Goal: Task Accomplishment & Management: Manage account settings

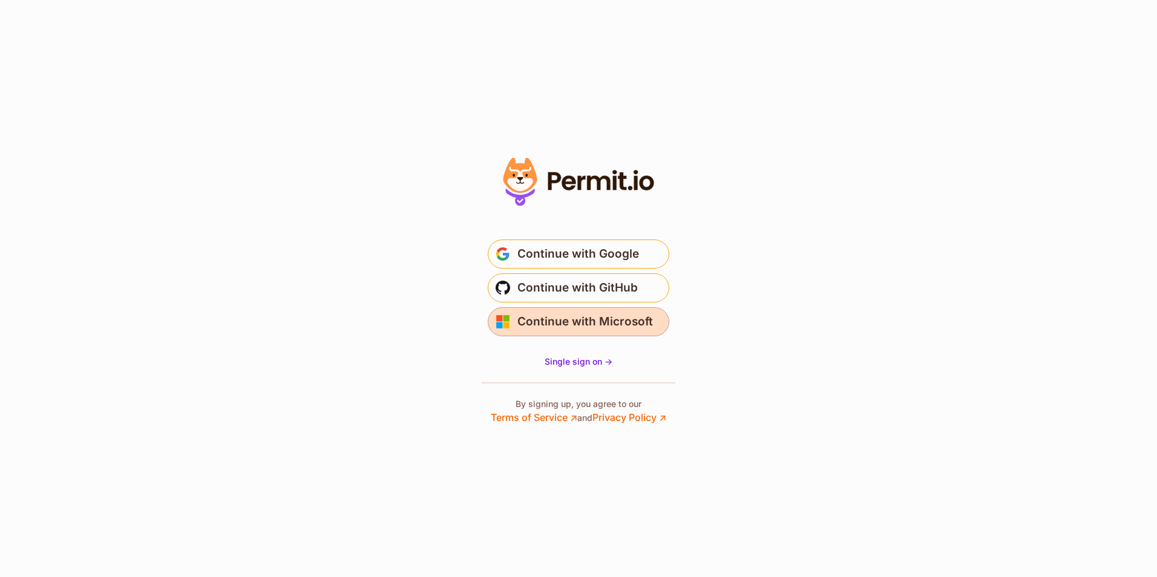
click at [568, 318] on span "Continue with Microsoft" at bounding box center [585, 321] width 136 height 19
click at [612, 363] on span "Single sign on ->" at bounding box center [579, 361] width 68 height 10
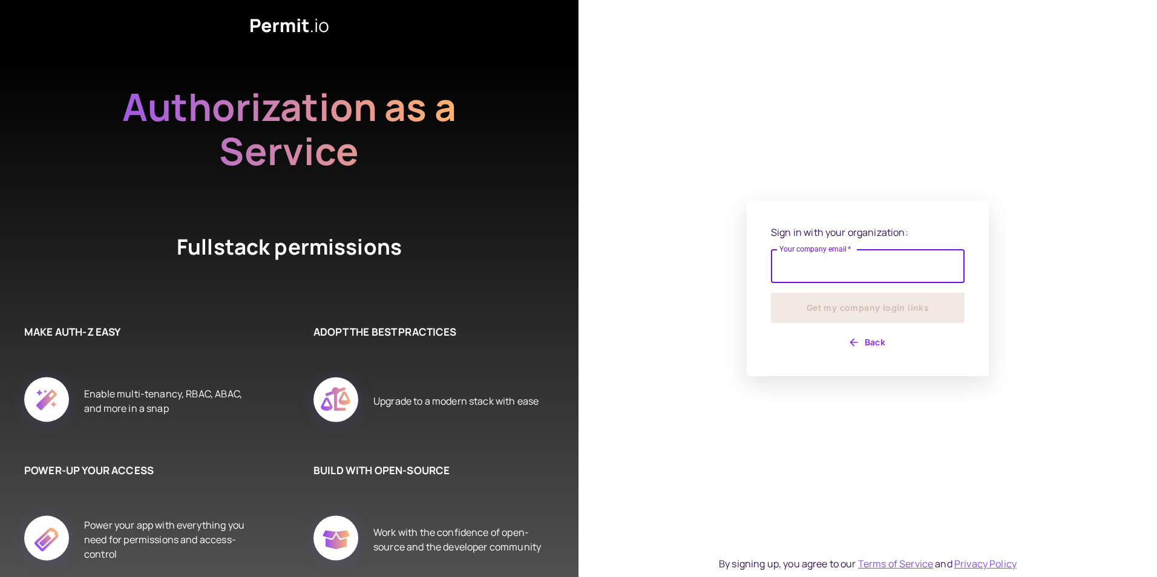
click at [822, 270] on input "Your company email   *" at bounding box center [868, 266] width 194 height 34
type input "**********"
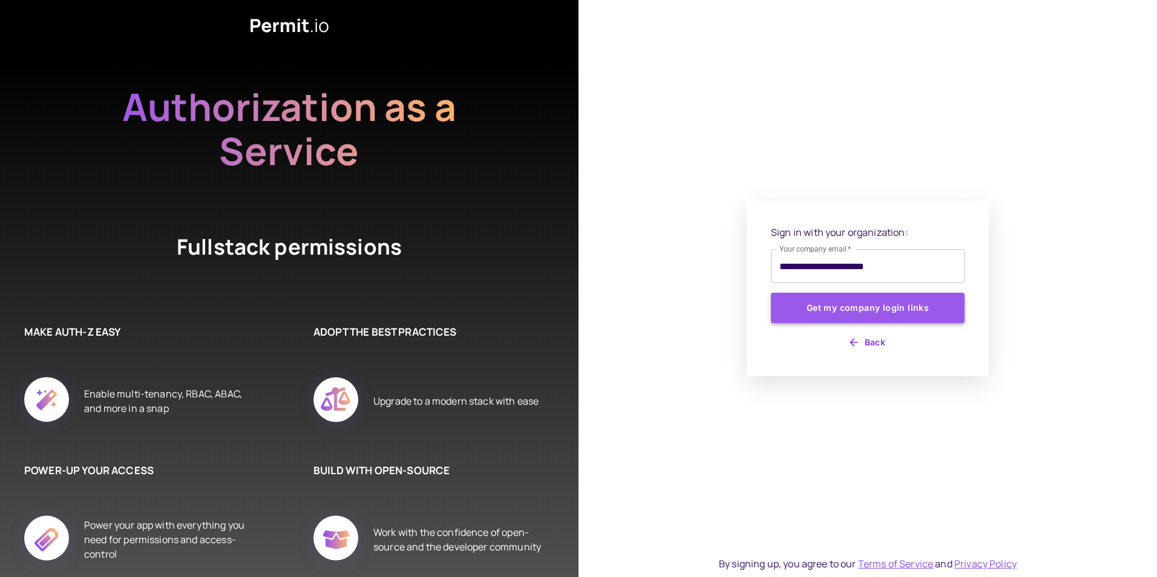
click at [830, 313] on button "Get my company login links" at bounding box center [868, 308] width 194 height 30
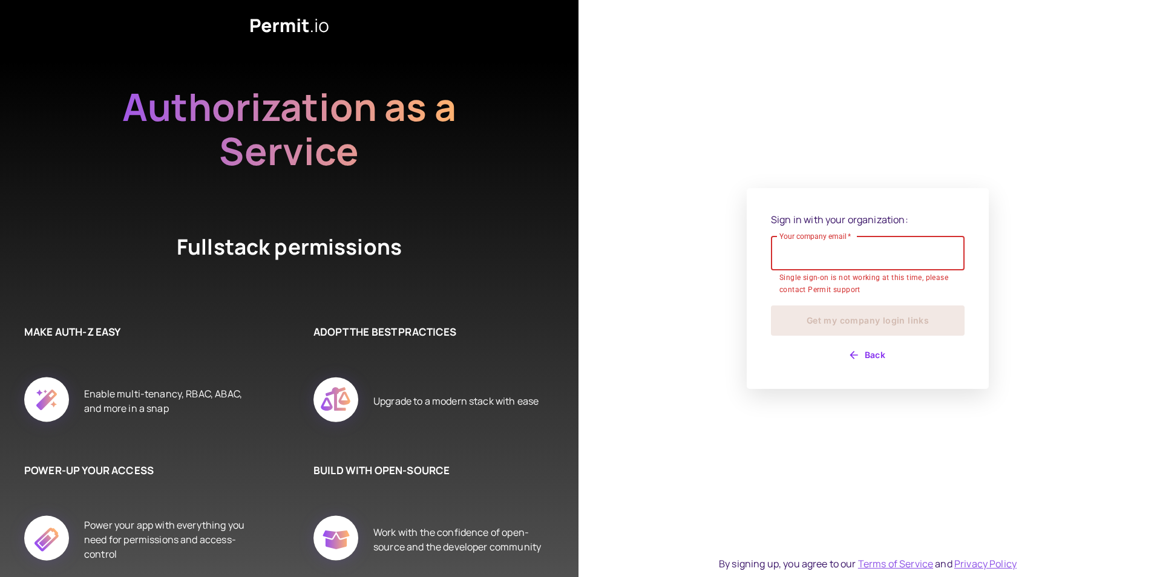
click at [793, 257] on input "Your company email   *" at bounding box center [868, 254] width 194 height 34
click at [803, 264] on input "Your company email   *" at bounding box center [868, 260] width 194 height 34
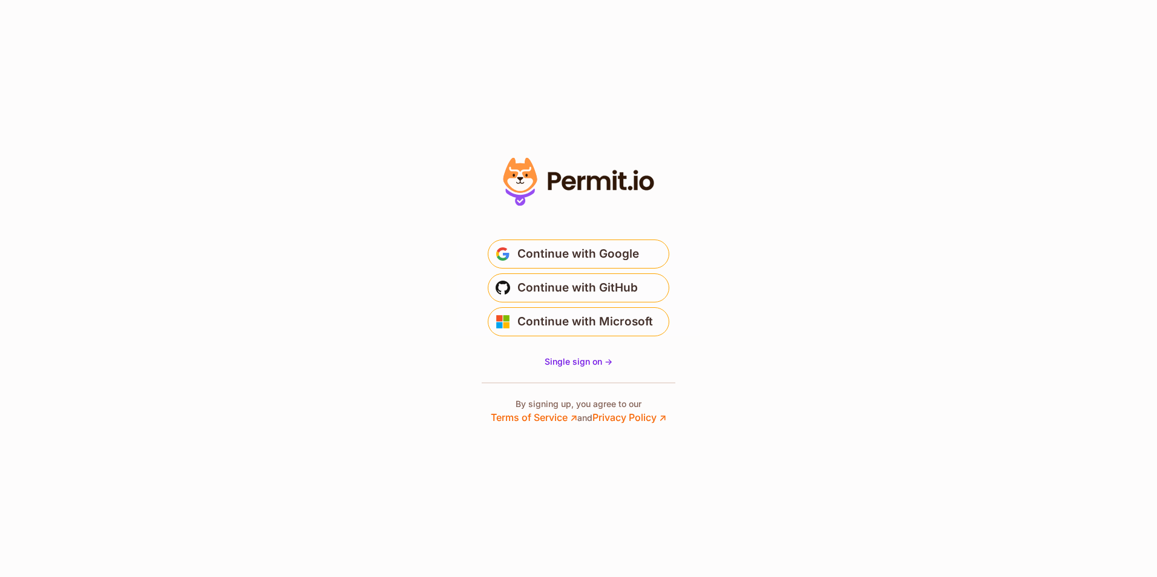
click at [0, 250] on html at bounding box center [578, 288] width 1157 height 577
